Goal: Complete application form

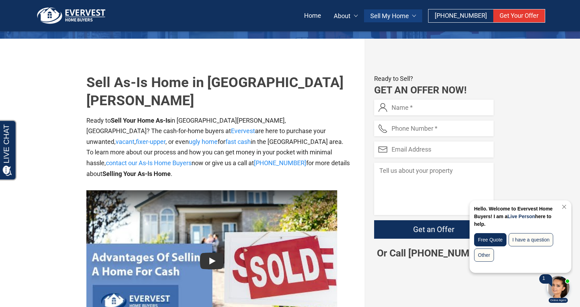
scroll to position [139, 0]
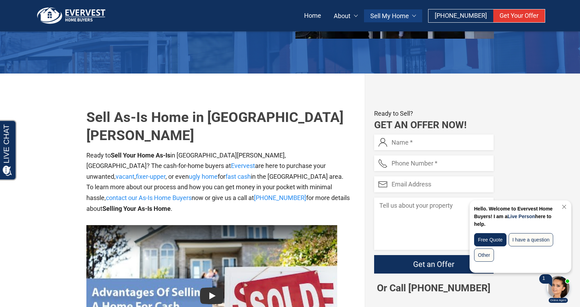
click at [561, 207] on link "Close Chat" at bounding box center [562, 206] width 9 height 5
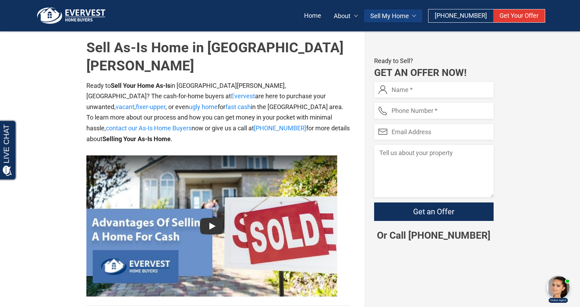
scroll to position [174, 0]
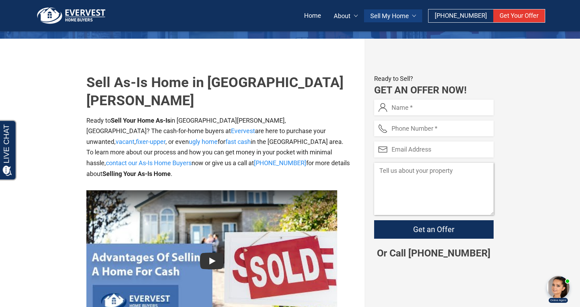
click at [385, 170] on textarea "Contact form" at bounding box center [433, 189] width 119 height 52
paste textarea "The house is in good condition except for needing updates and several minor rep…"
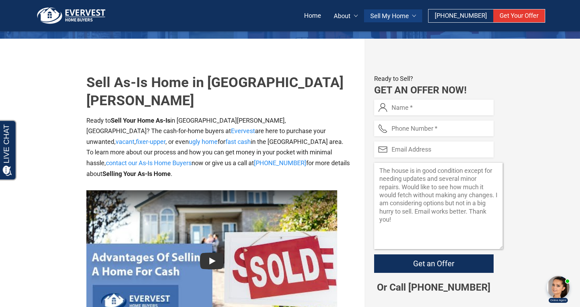
scroll to position [0, 0]
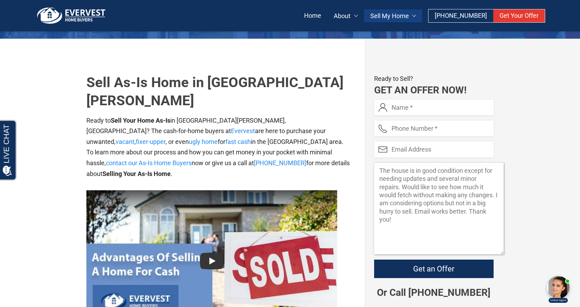
drag, startPoint x: 490, startPoint y: 212, endPoint x: 499, endPoint y: 249, distance: 38.2
click at [500, 251] on textarea "The house is in good condition except for needing updates and several minor rep…" at bounding box center [438, 209] width 129 height 92
click at [436, 230] on textarea "The house is in good condition except for needing updates and several minor rep…" at bounding box center [438, 208] width 129 height 91
type textarea "The house is in good condition except for needing updates and several minor rep…"
click at [408, 104] on input "Contact form" at bounding box center [433, 108] width 119 height 16
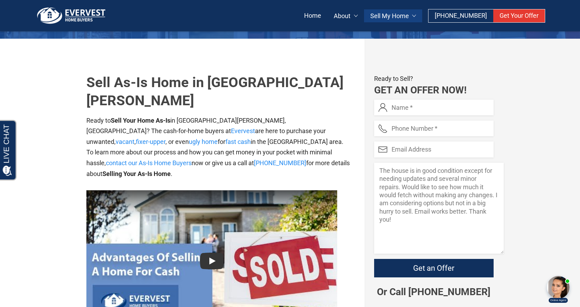
click at [397, 107] on input "Contact form" at bounding box center [433, 108] width 119 height 16
type input "Suba Gunawardana"
type input "[PERSON_NAME][EMAIL_ADDRESS][PERSON_NAME][DOMAIN_NAME]"
click at [422, 133] on input "Contact form" at bounding box center [433, 128] width 119 height 16
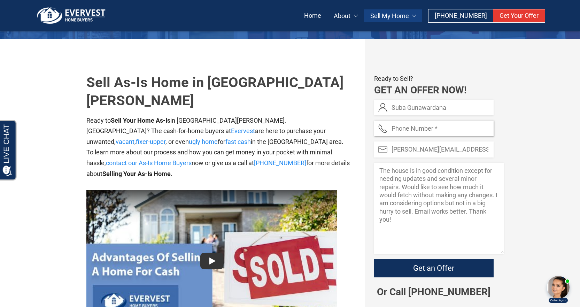
type input "3147641520"
click at [412, 221] on textarea "The house is in good condition except for needing updates and several minor rep…" at bounding box center [438, 208] width 129 height 91
click at [466, 215] on textarea "The house is in good condition except for needing updates and several minor rep…" at bounding box center [438, 208] width 129 height 91
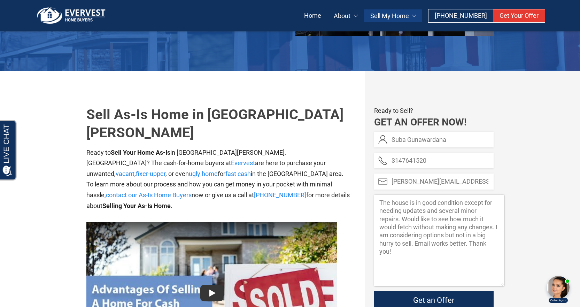
scroll to position [139, 0]
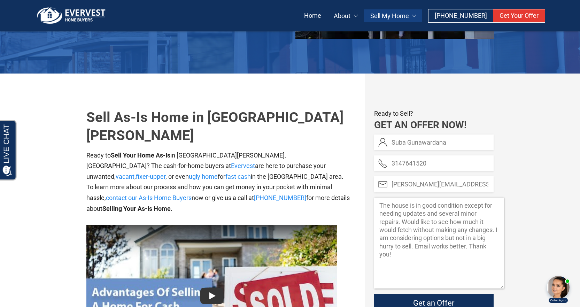
click at [379, 202] on textarea "The house is in good condition except for needing updates and several minor rep…" at bounding box center [438, 242] width 129 height 91
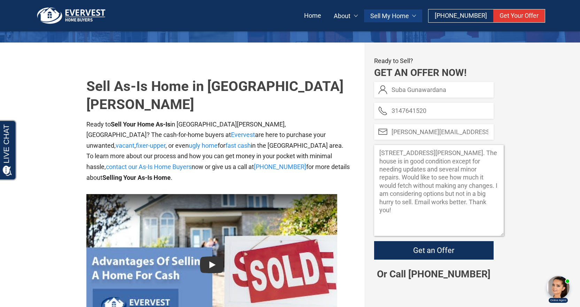
scroll to position [209, 0]
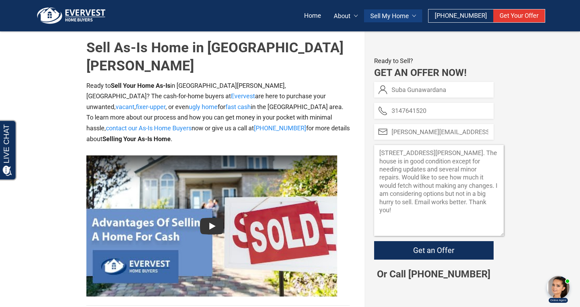
click at [418, 213] on textarea "[STREET_ADDRESS][PERSON_NAME]. The house is in good condition except for needin…" at bounding box center [438, 190] width 129 height 91
click at [489, 202] on textarea "[STREET_ADDRESS][PERSON_NAME]. The house is in good condition except for needin…" at bounding box center [438, 190] width 129 height 91
click at [487, 202] on textarea "[STREET_ADDRESS][PERSON_NAME]. The house is in good condition except for needin…" at bounding box center [438, 190] width 129 height 91
click at [455, 214] on textarea "[STREET_ADDRESS][PERSON_NAME]. The house is in good condition except for needin…" at bounding box center [438, 190] width 129 height 91
click at [488, 201] on textarea "[STREET_ADDRESS][PERSON_NAME]. The house is in good condition except for needin…" at bounding box center [438, 190] width 129 height 91
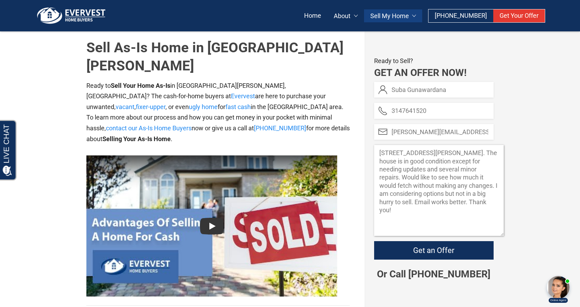
click at [432, 212] on textarea "[STREET_ADDRESS][PERSON_NAME]. The house is in good condition except for needin…" at bounding box center [438, 190] width 129 height 91
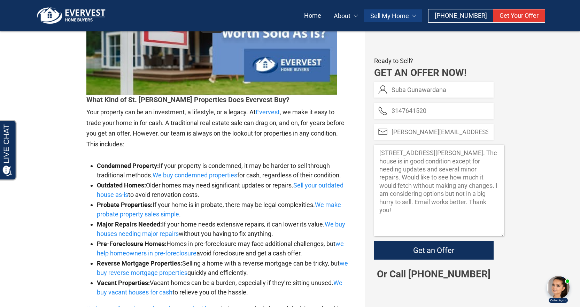
scroll to position [1462, 0]
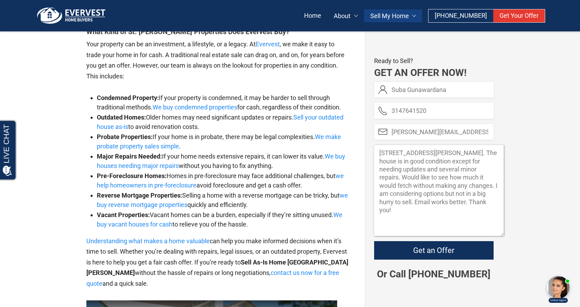
drag, startPoint x: 378, startPoint y: 177, endPoint x: 396, endPoint y: 178, distance: 18.5
click at [396, 178] on textarea "[STREET_ADDRESS][PERSON_NAME]. The house is in good condition except for needin…" at bounding box center [438, 190] width 129 height 91
click at [437, 206] on textarea "[STREET_ADDRESS][PERSON_NAME]. The house is in good condition except for needin…" at bounding box center [438, 190] width 129 height 91
click at [470, 170] on textarea "[STREET_ADDRESS][PERSON_NAME]. The house is in good condition except for needin…" at bounding box center [438, 190] width 129 height 91
click at [470, 168] on textarea "[STREET_ADDRESS][PERSON_NAME]. The house is in good condition except for needin…" at bounding box center [438, 190] width 129 height 91
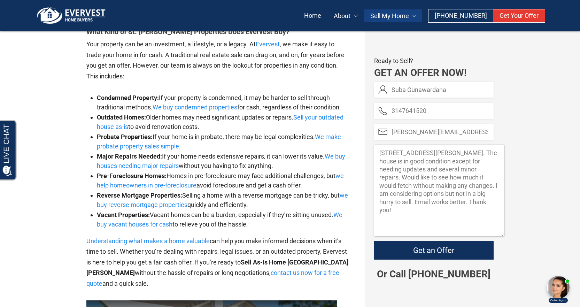
click at [437, 208] on textarea "[STREET_ADDRESS][PERSON_NAME]. The house is in good condition except for needin…" at bounding box center [438, 190] width 129 height 91
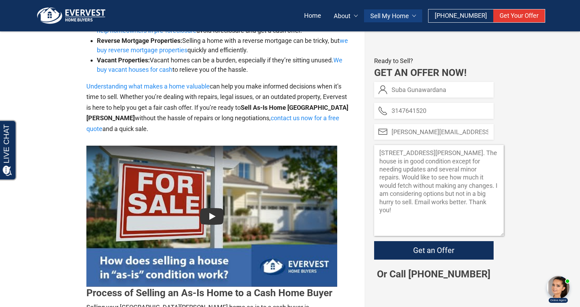
scroll to position [1601, 0]
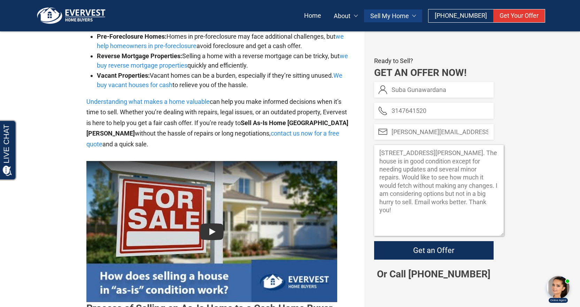
click at [456, 169] on textarea "[STREET_ADDRESS][PERSON_NAME]. The house is in good condition except for needin…" at bounding box center [438, 190] width 129 height 91
click at [468, 171] on textarea "[STREET_ADDRESS][PERSON_NAME]. The house is in good condition except for needin…" at bounding box center [438, 190] width 129 height 91
click at [435, 223] on textarea "[STREET_ADDRESS][PERSON_NAME]. The house is in good condition except for needin…" at bounding box center [438, 190] width 129 height 91
click at [470, 169] on textarea "[STREET_ADDRESS][PERSON_NAME]. The house is in good condition except for needin…" at bounding box center [438, 190] width 129 height 91
drag, startPoint x: 470, startPoint y: 167, endPoint x: 488, endPoint y: 172, distance: 18.7
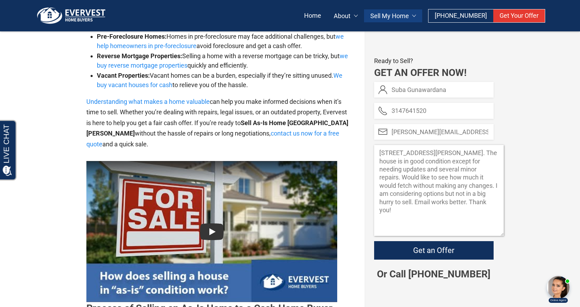
click at [492, 170] on textarea "[STREET_ADDRESS][PERSON_NAME]. The house is in good condition except for needin…" at bounding box center [438, 190] width 129 height 91
click at [465, 179] on textarea "[STREET_ADDRESS][PERSON_NAME]. The house is in good condition except for needin…" at bounding box center [438, 190] width 129 height 91
click at [468, 168] on textarea "[STREET_ADDRESS][PERSON_NAME]. The house is in good condition except for needin…" at bounding box center [438, 190] width 129 height 91
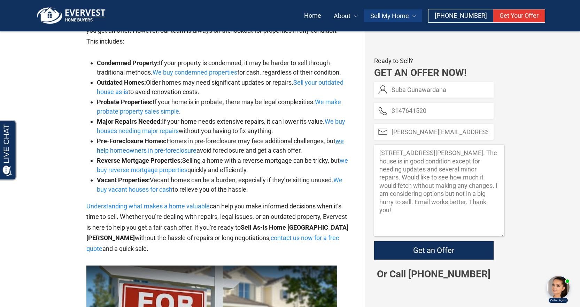
scroll to position [1392, 0]
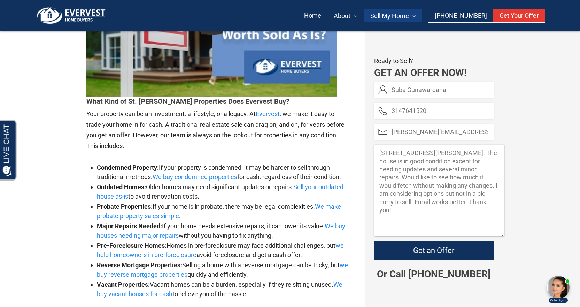
click at [436, 214] on textarea "[STREET_ADDRESS][PERSON_NAME]. The house is in good condition except for needin…" at bounding box center [438, 190] width 129 height 91
click at [473, 173] on textarea "[STREET_ADDRESS][PERSON_NAME]. The house is in good condition except for needin…" at bounding box center [438, 190] width 129 height 91
click at [428, 214] on textarea "[STREET_ADDRESS][PERSON_NAME]. The house is in good condition except for needin…" at bounding box center [438, 190] width 129 height 91
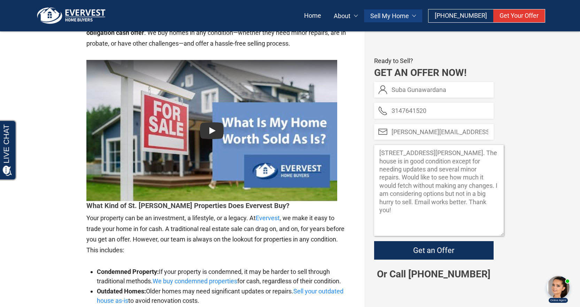
scroll to position [1288, 0]
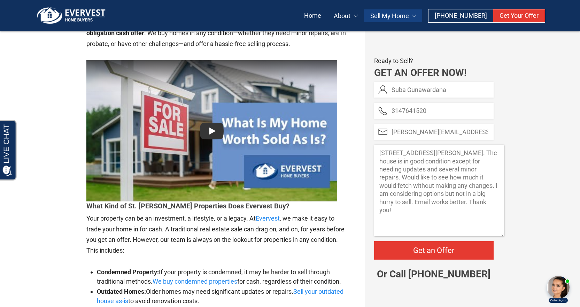
type textarea "[STREET_ADDRESS][PERSON_NAME]. The house is in good condition except for needin…"
click at [474, 251] on input "Get an Offer" at bounding box center [433, 250] width 119 height 18
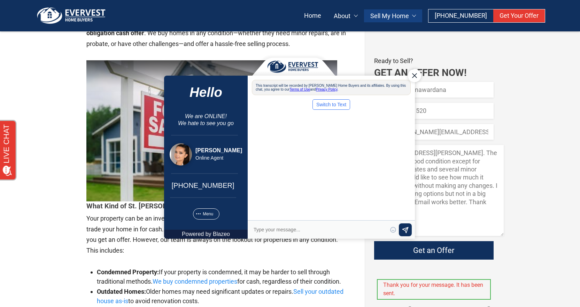
scroll to position [0, 0]
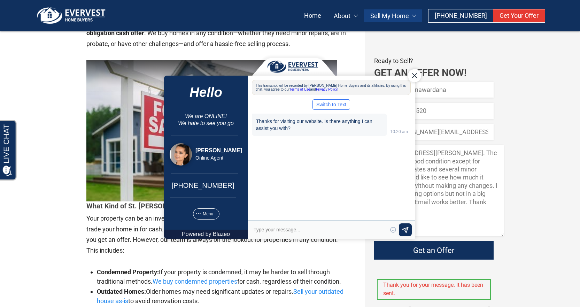
click at [406, 81] on div "This transcript will be recorded by [PERSON_NAME] Home Buyers and its affiliate…" at bounding box center [330, 86] width 159 height 15
click at [414, 78] on div "Close Chat" at bounding box center [413, 75] width 13 height 13
